Goal: Book appointment/travel/reservation

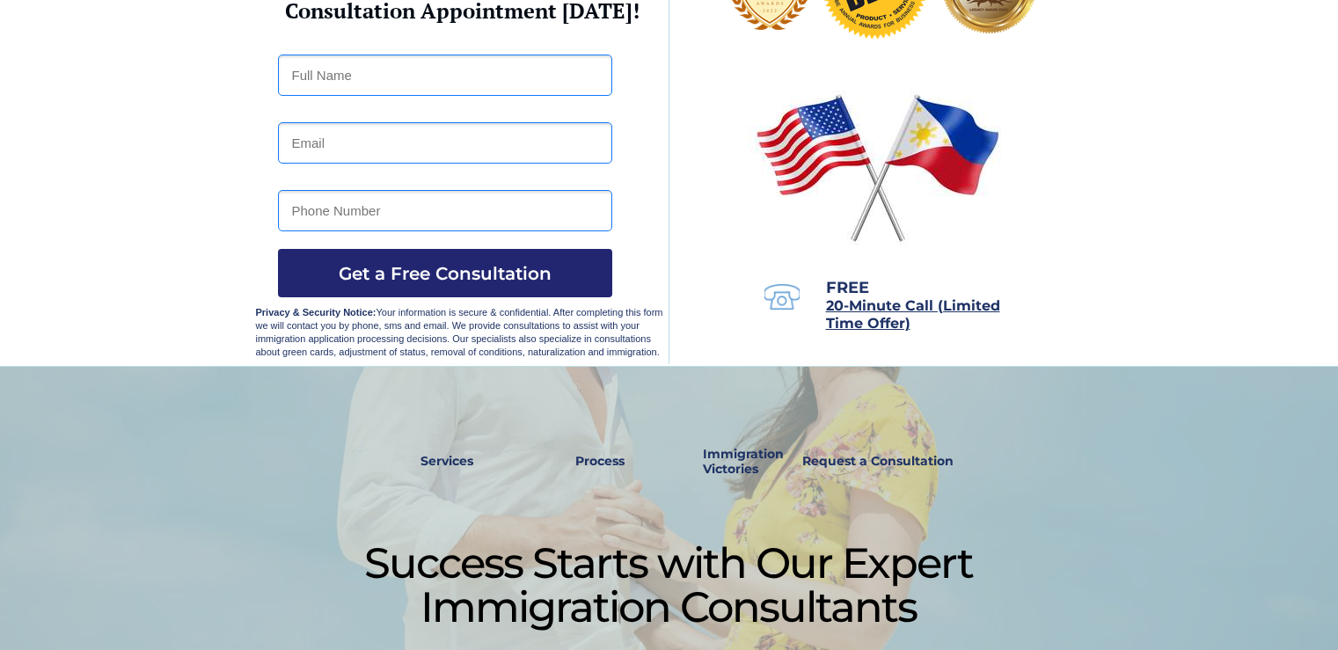
scroll to position [264, 0]
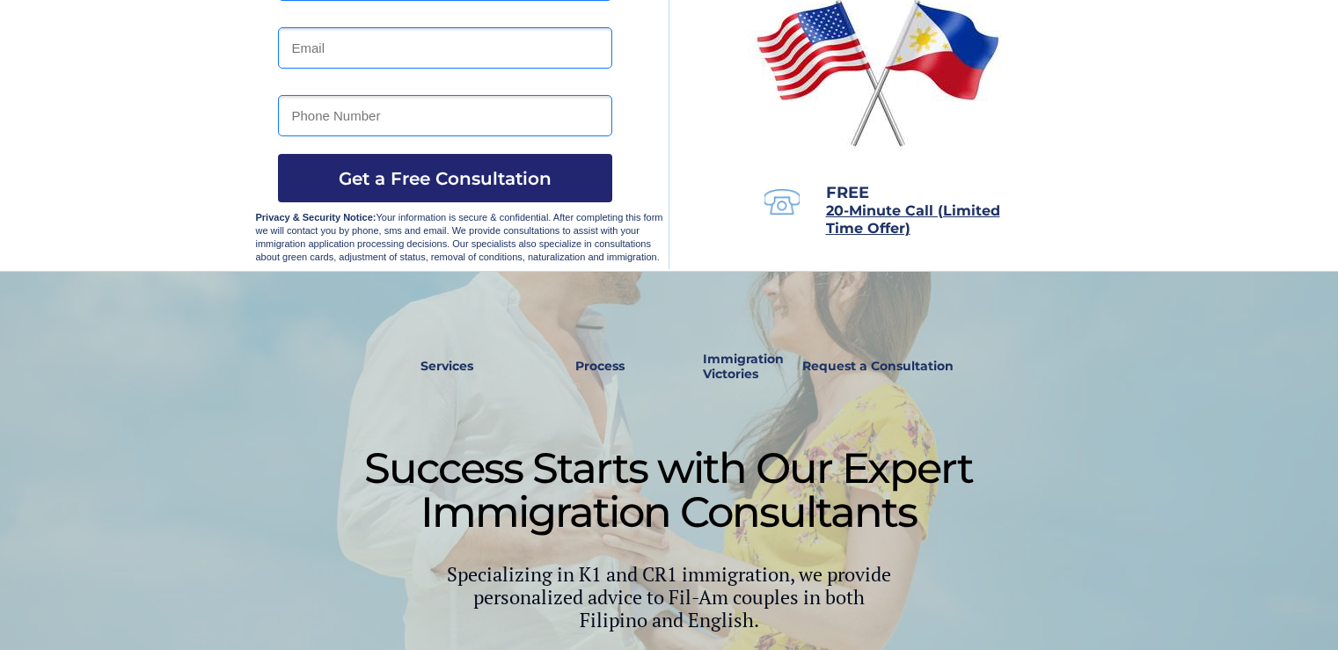
click at [430, 358] on strong "Services" at bounding box center [447, 366] width 53 height 16
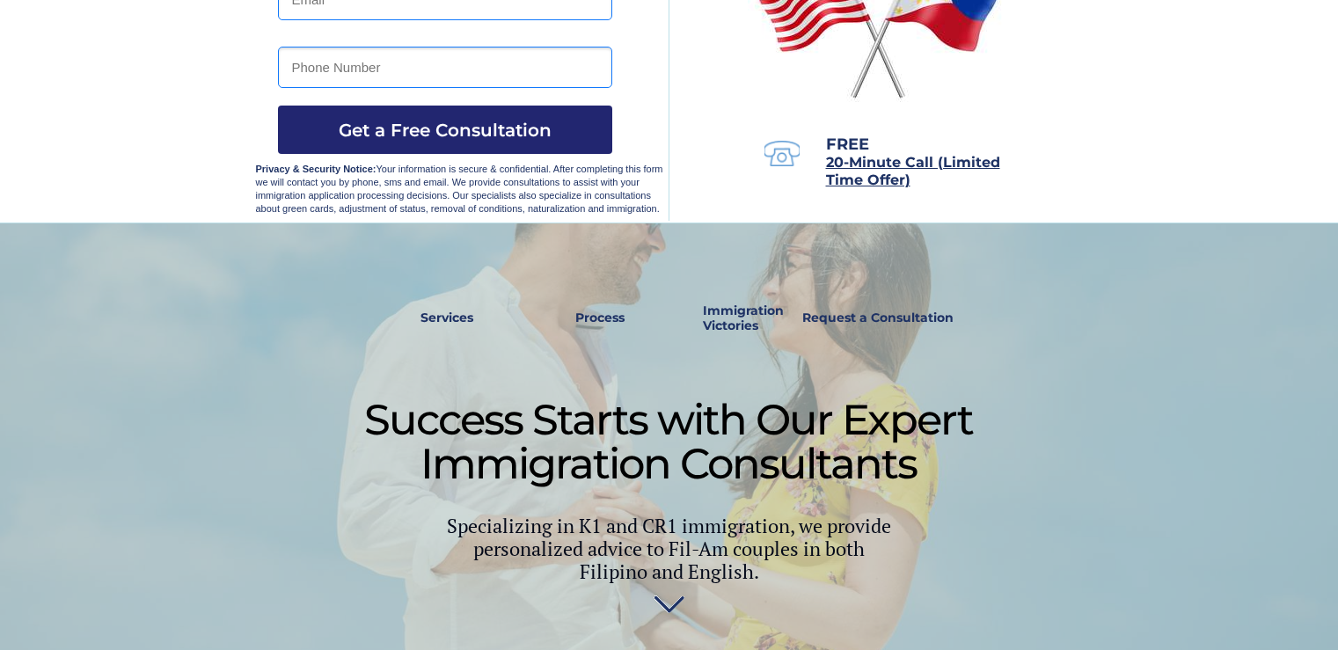
scroll to position [101, 0]
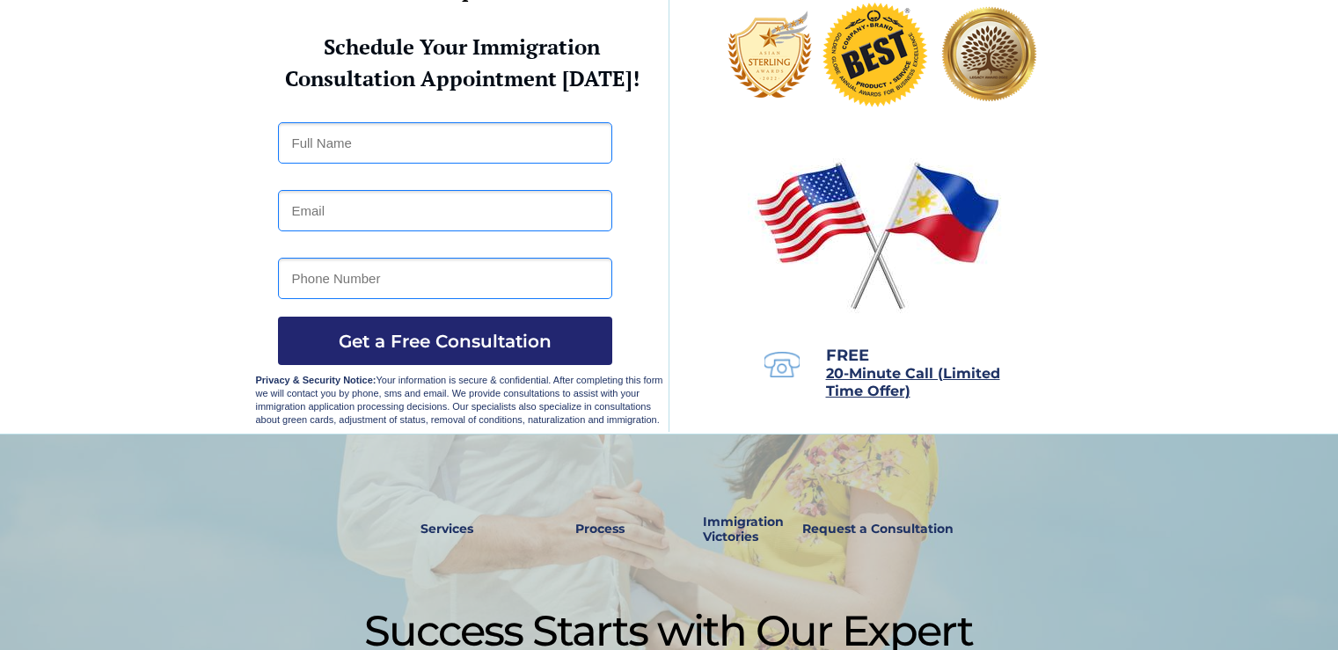
click at [750, 527] on strong "Immigration Victories" at bounding box center [743, 529] width 81 height 31
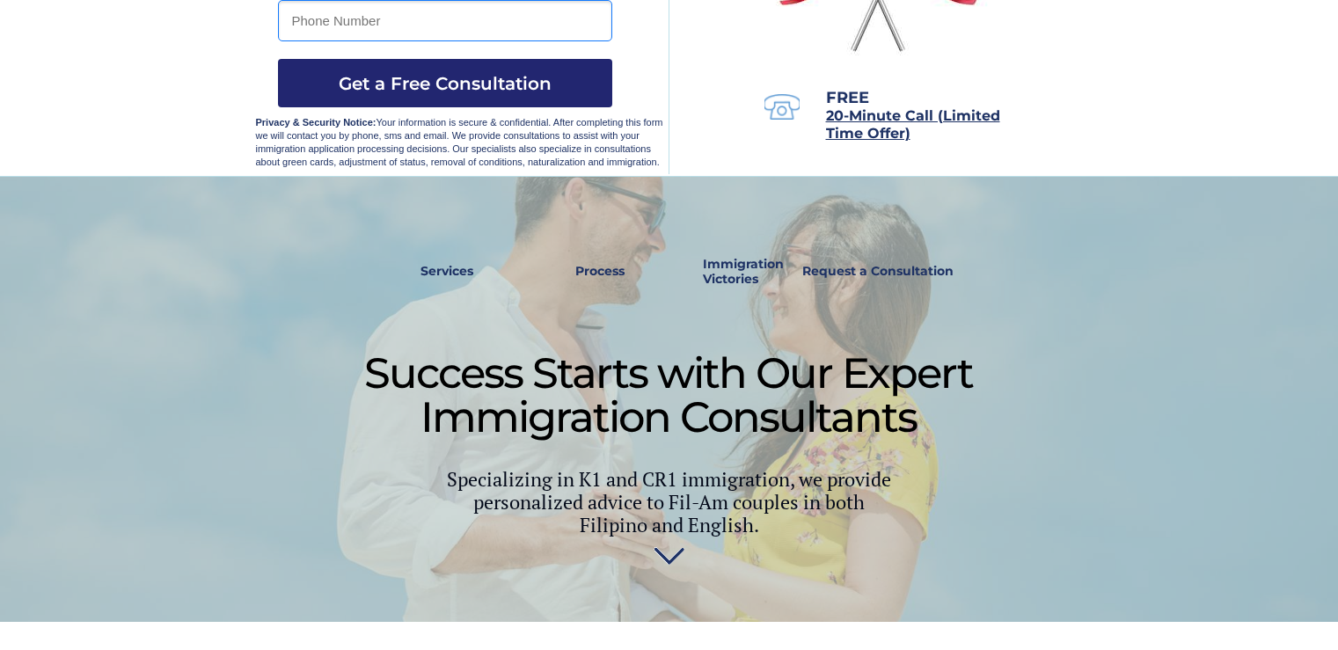
scroll to position [267, 0]
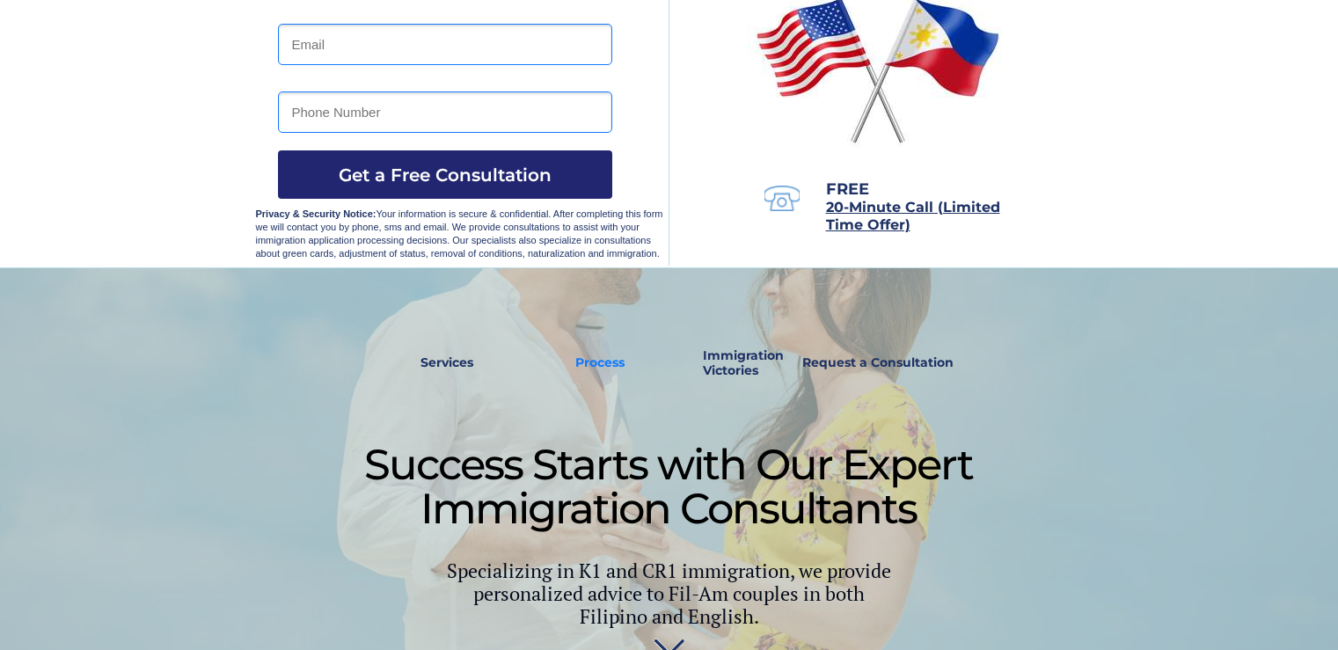
click at [593, 359] on strong "Process" at bounding box center [599, 363] width 49 height 16
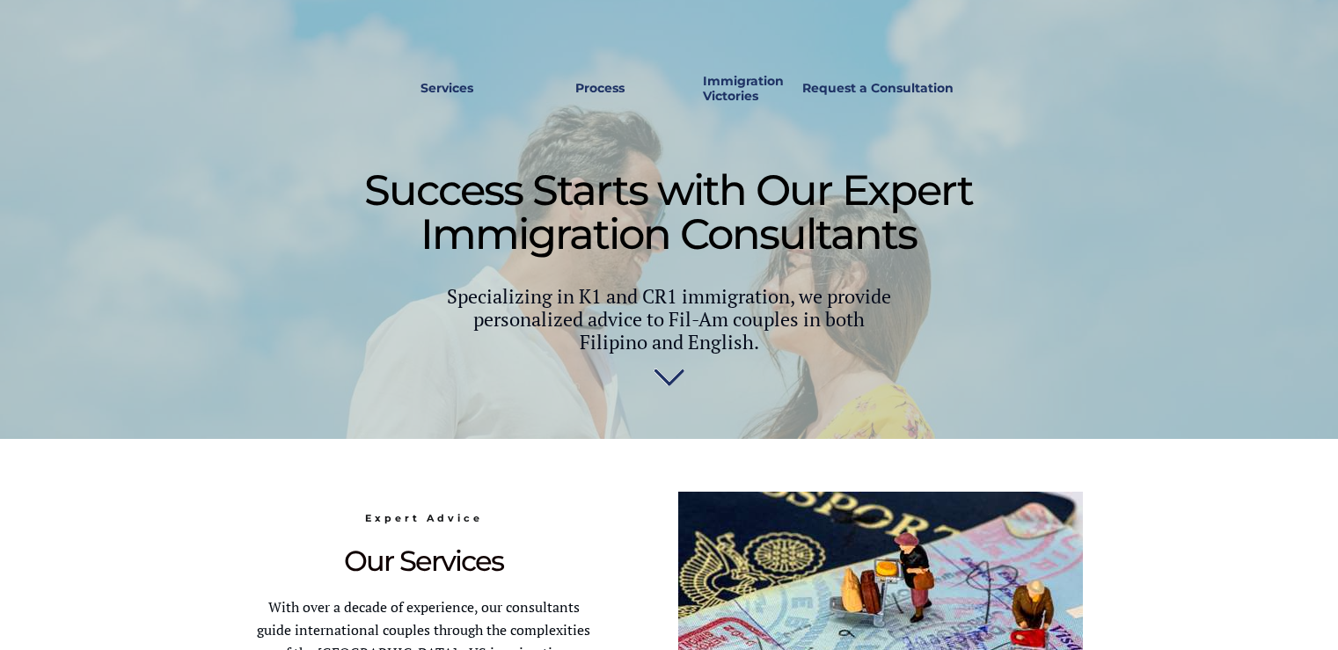
scroll to position [500, 0]
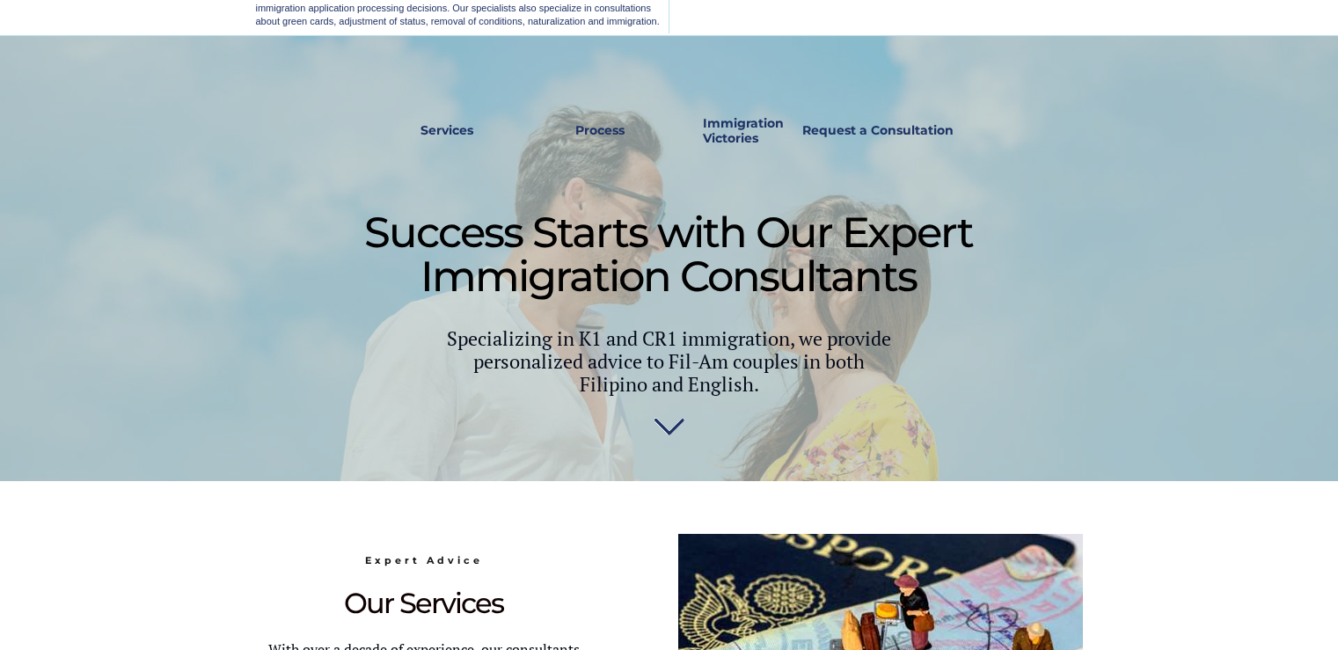
click at [597, 128] on strong "Process" at bounding box center [599, 130] width 49 height 16
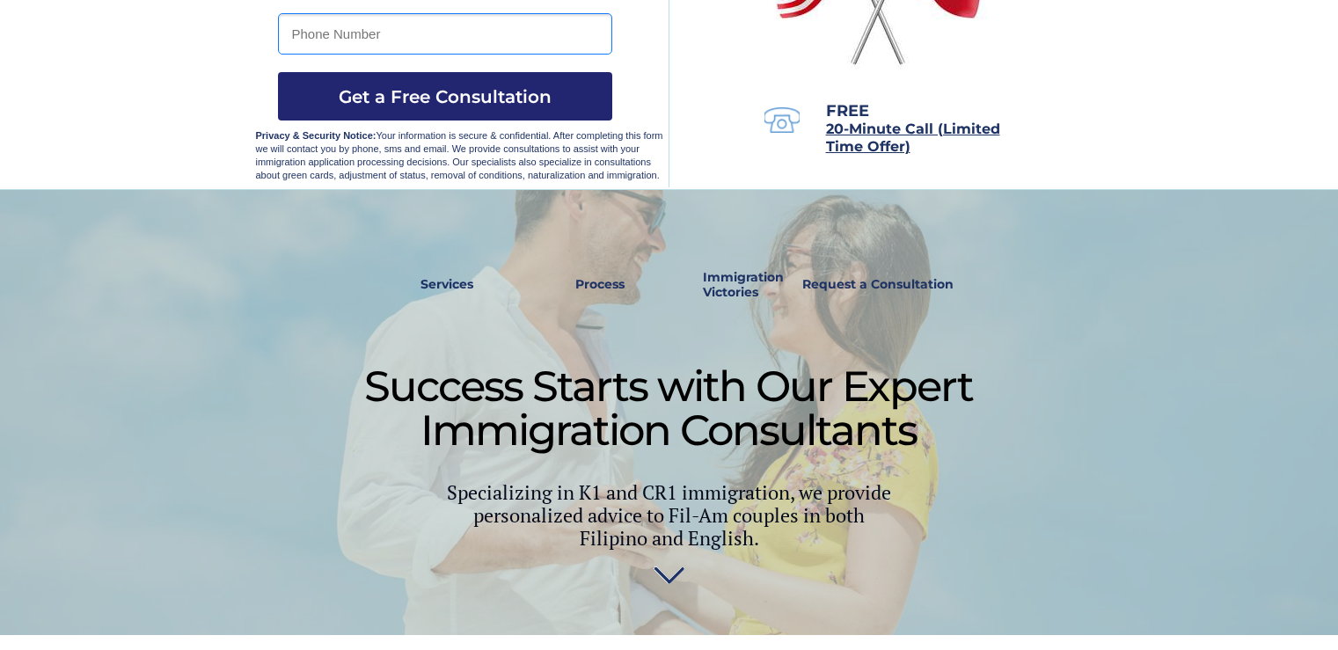
scroll to position [324, 0]
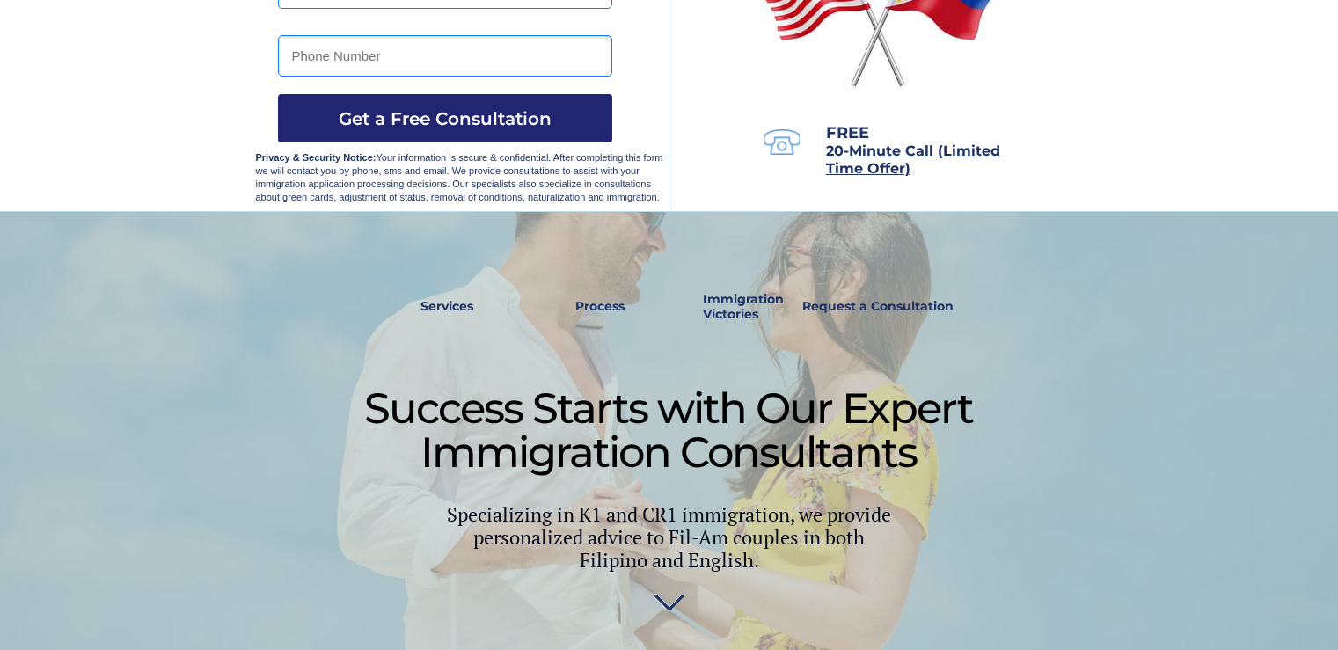
click at [874, 297] on link "Request a Consultation" at bounding box center [878, 307] width 167 height 40
